Goal: Use online tool/utility: Use online tool/utility

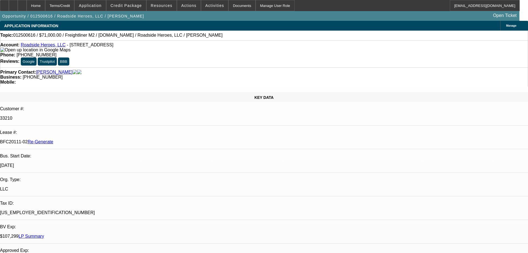
select select "0"
select select "2"
select select "0"
select select "6"
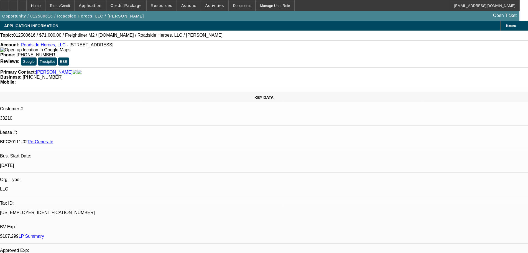
select select "0"
select select "2"
select select "0"
select select "6"
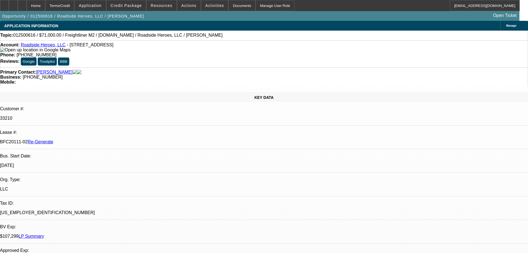
select select "0.1"
select select "2"
select select "0"
select select "6"
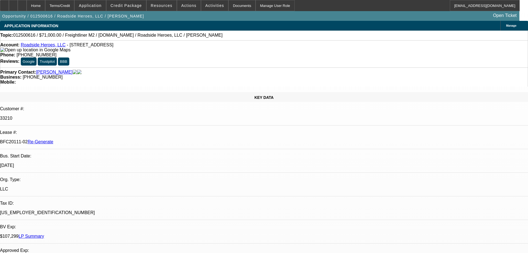
select select "0"
select select "2"
select select "0"
select select "6"
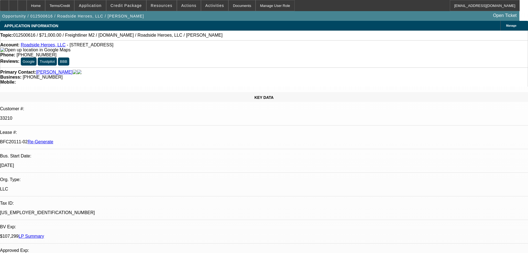
scroll to position [55, 0]
